Goal: Task Accomplishment & Management: Manage account settings

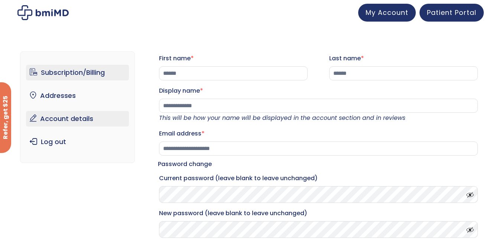
click at [64, 71] on link "Subscription/Billing" at bounding box center [77, 73] width 103 height 16
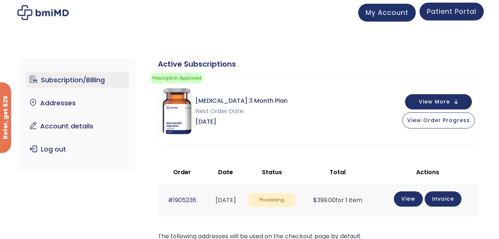
click at [443, 13] on span "Patient Portal" at bounding box center [451, 11] width 49 height 9
